Goal: Information Seeking & Learning: Understand process/instructions

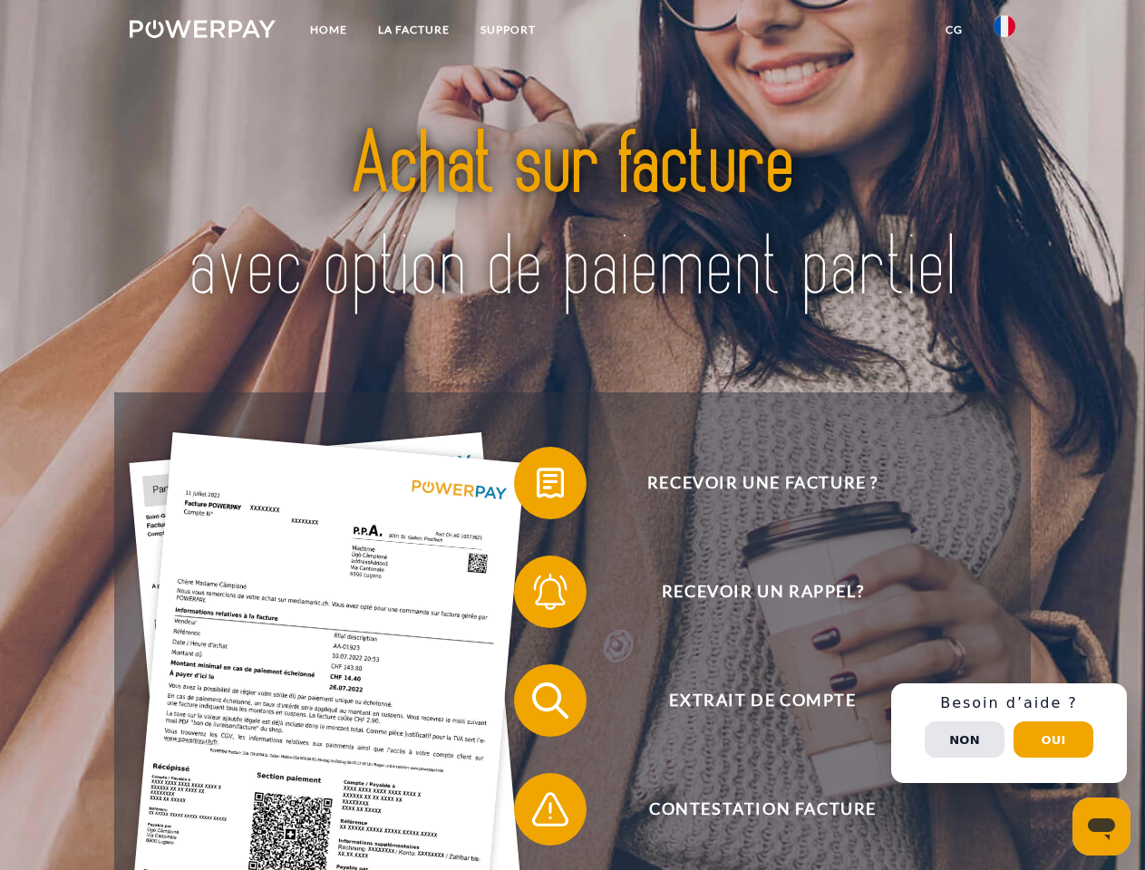
click at [202, 32] on img at bounding box center [203, 29] width 146 height 18
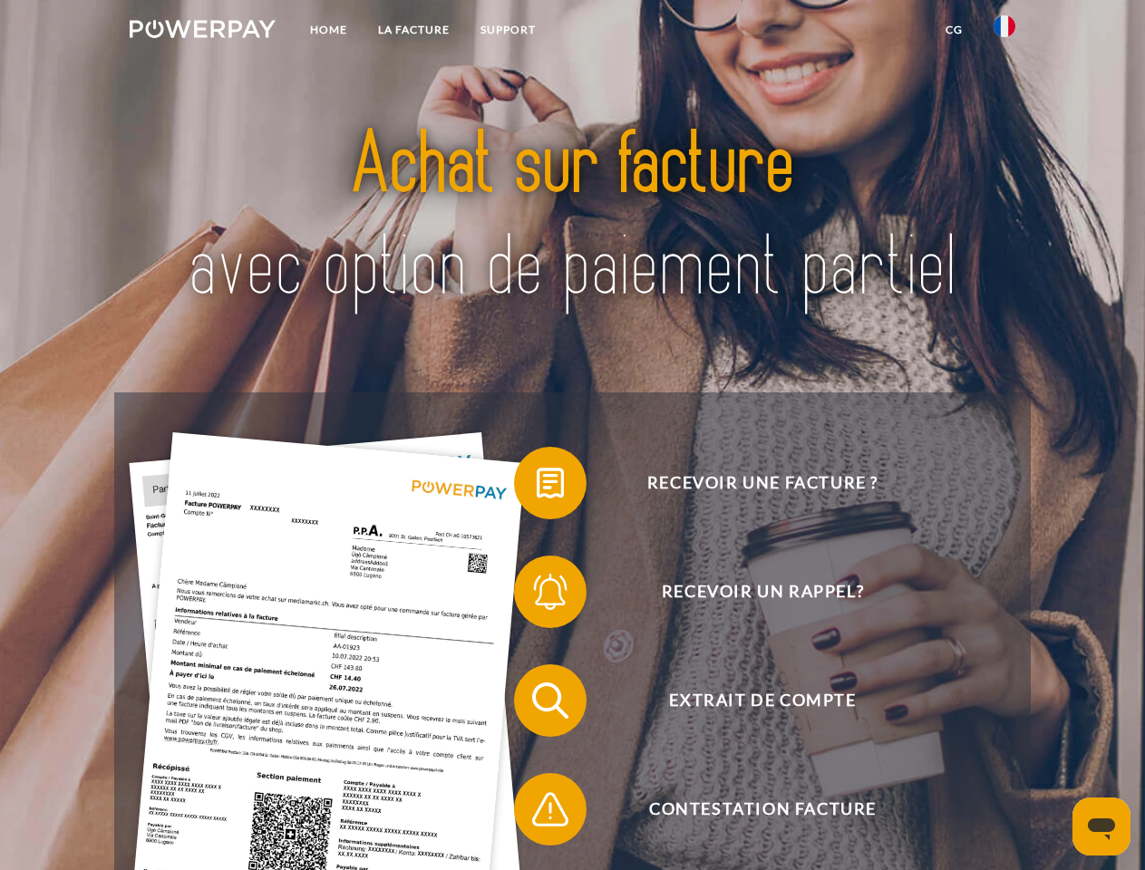
click at [1004, 32] on img at bounding box center [1004, 26] width 22 height 22
click at [953, 30] on link "CG" at bounding box center [954, 30] width 48 height 33
click at [537, 487] on span at bounding box center [523, 483] width 91 height 91
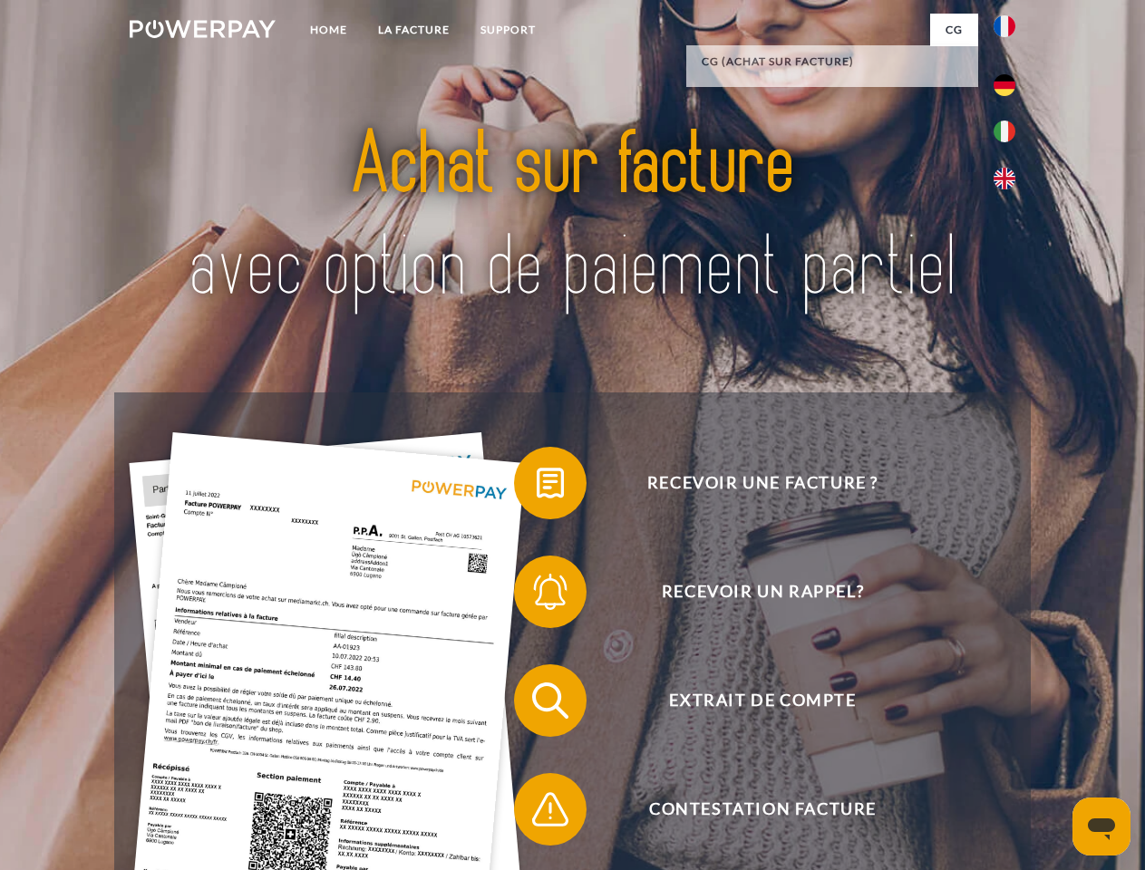
click at [537, 595] on span at bounding box center [523, 591] width 91 height 91
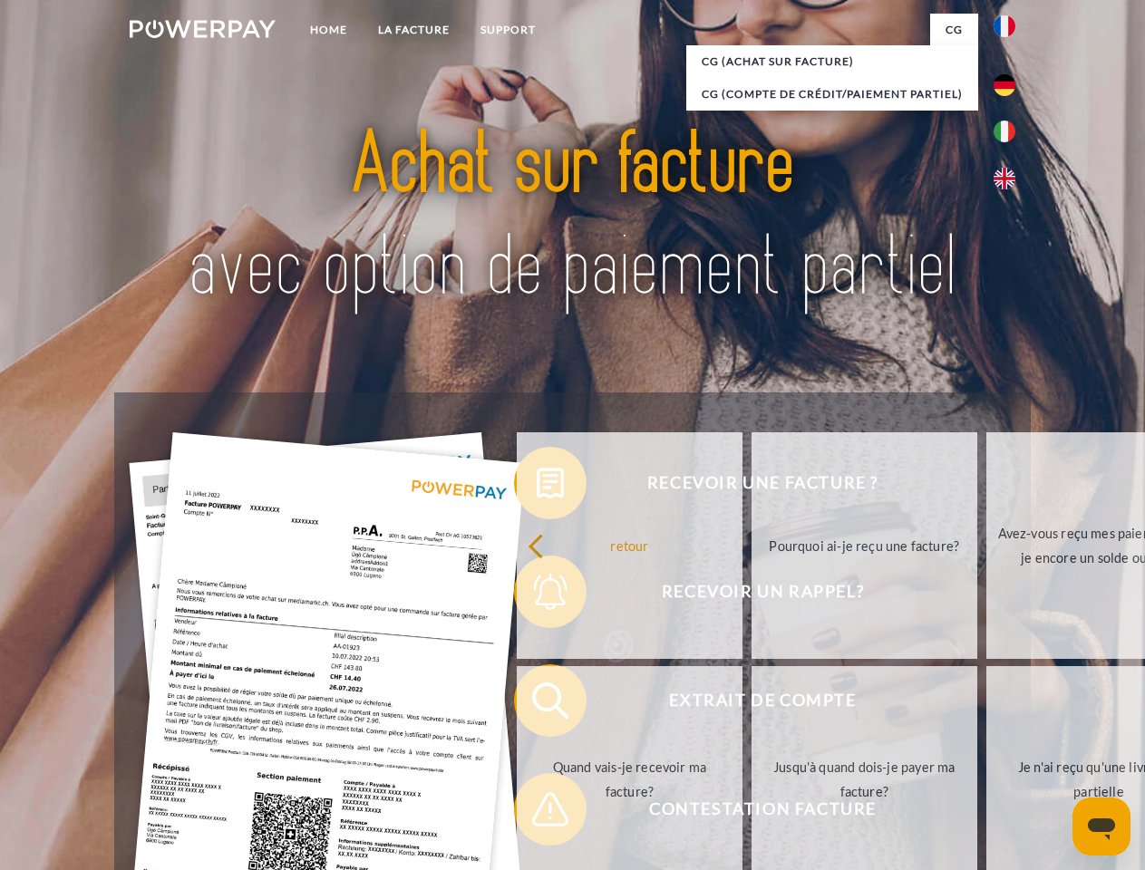
click at [751, 704] on link "Jusqu'à quand dois-je payer ma facture?" at bounding box center [864, 779] width 226 height 227
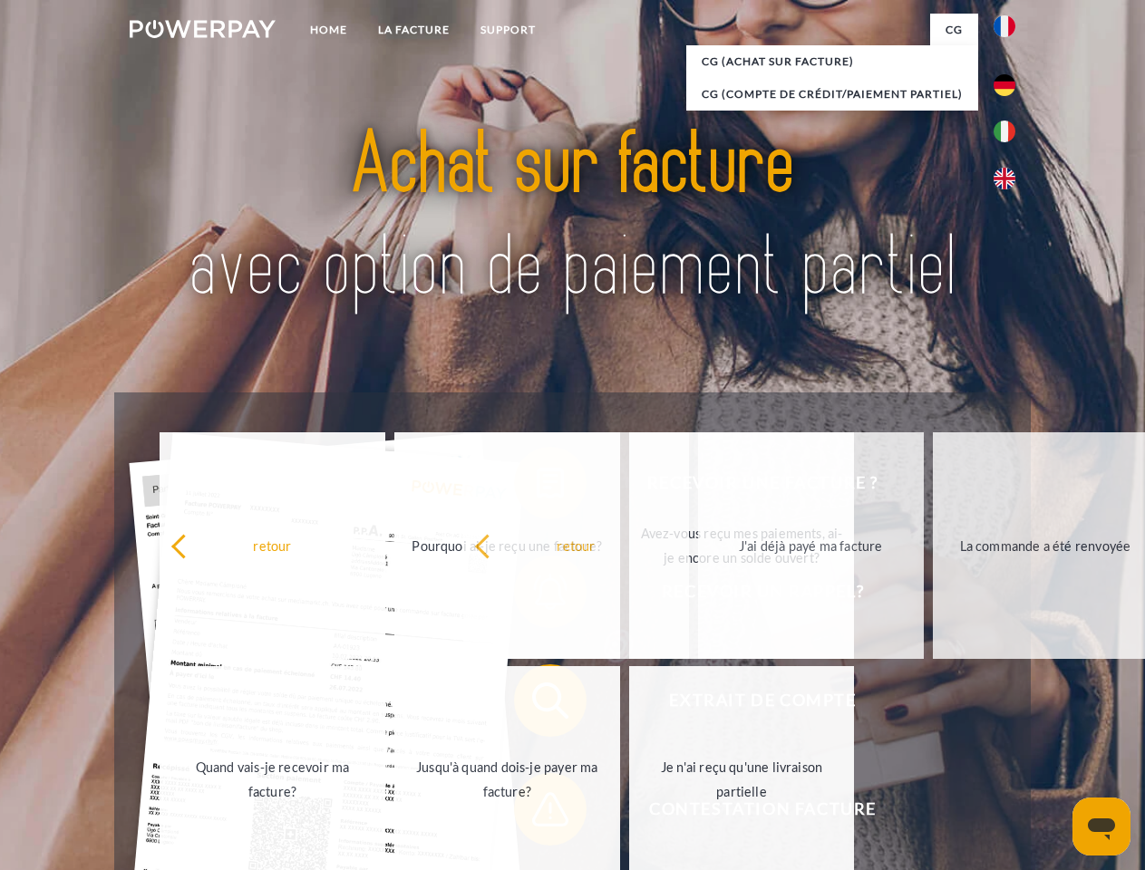
click at [537, 813] on span at bounding box center [523, 809] width 91 height 91
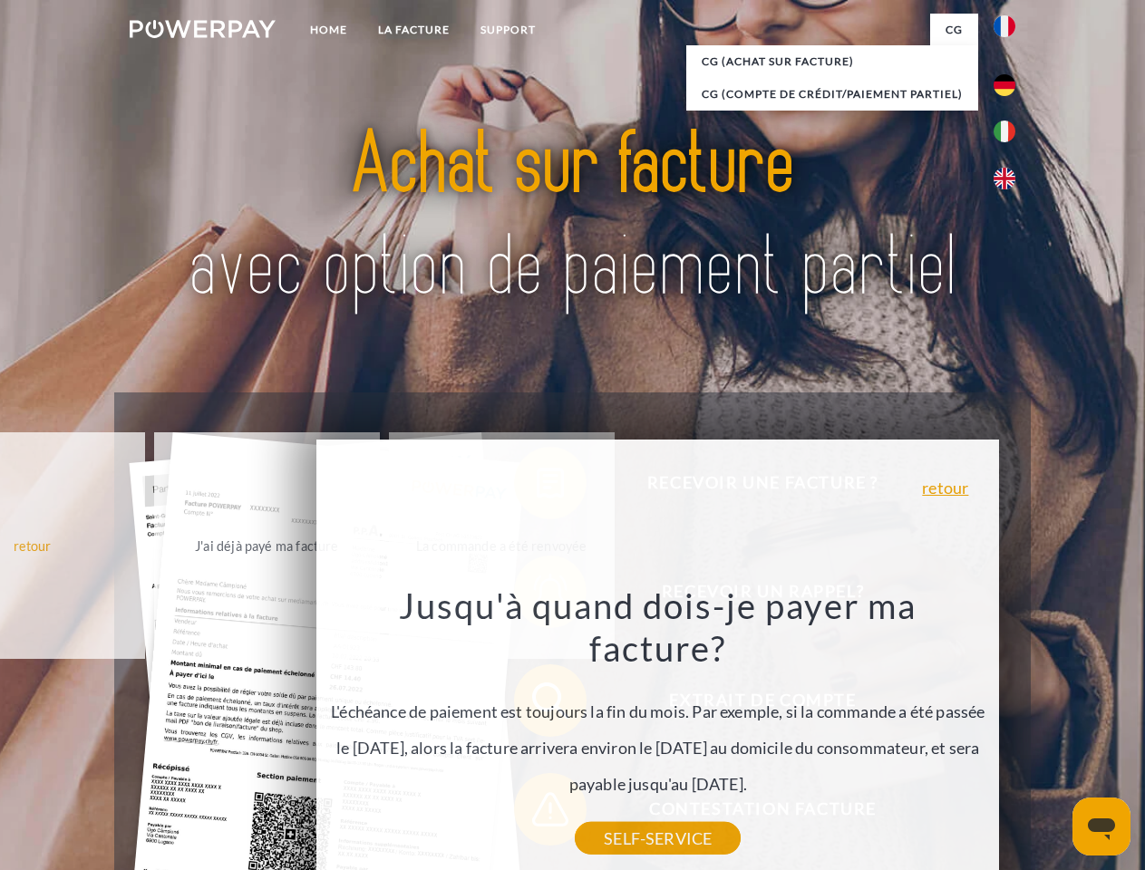
click at [1009, 733] on div "Recevoir une facture ? Recevoir un rappel? Extrait de compte retour" at bounding box center [571, 754] width 915 height 725
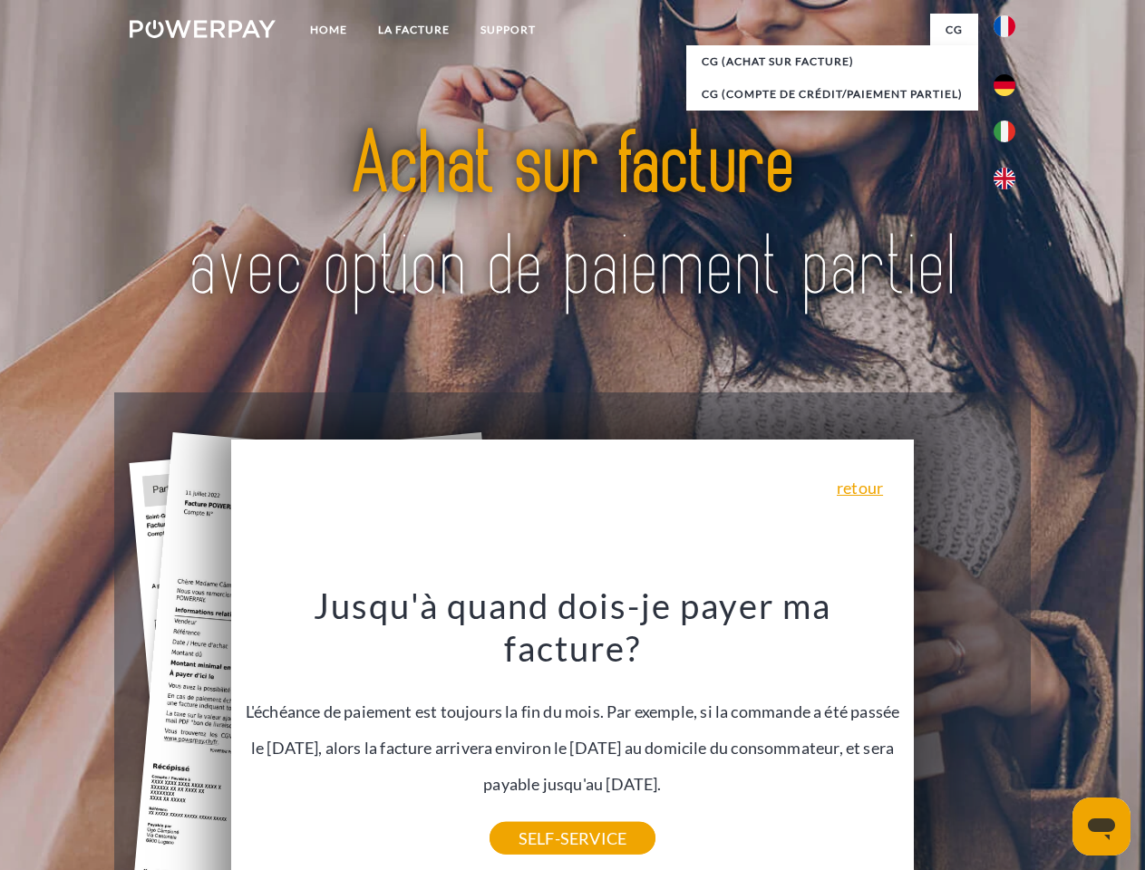
click at [964, 737] on span "Extrait de compte" at bounding box center [762, 700] width 444 height 73
click at [1053, 740] on header "Home LA FACTURE Support" at bounding box center [572, 626] width 1145 height 1252
